Goal: Information Seeking & Learning: Find specific fact

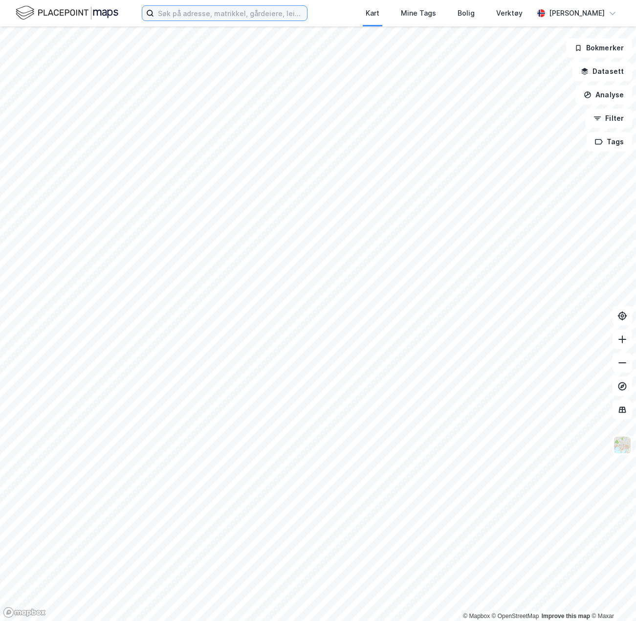
click at [225, 14] on input at bounding box center [230, 13] width 153 height 15
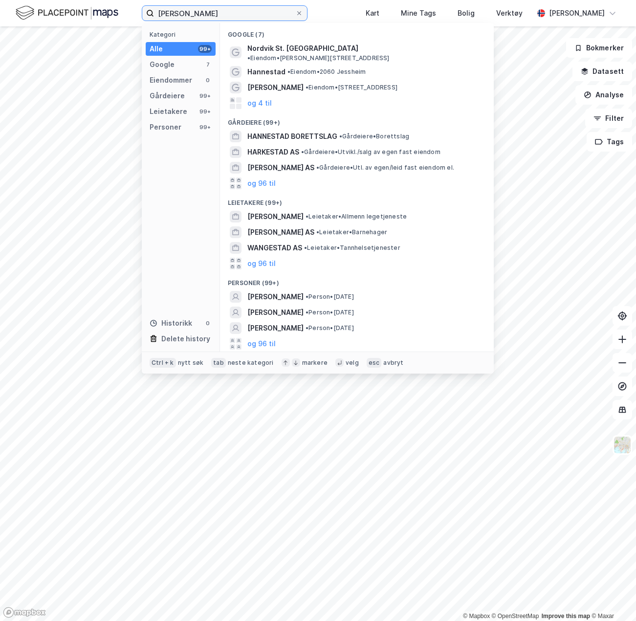
click at [186, 12] on input "[PERSON_NAME]" at bounding box center [224, 13] width 141 height 15
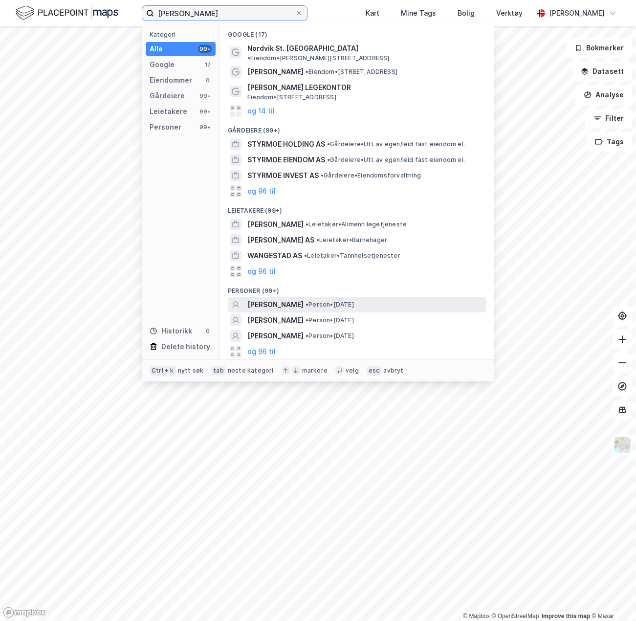
type input "[PERSON_NAME]"
click at [440, 299] on div "[PERSON_NAME] • Person • [DATE]" at bounding box center [365, 305] width 237 height 12
